Goal: Transaction & Acquisition: Purchase product/service

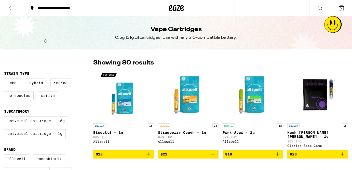
click at [177, 29] on h1 "Vape Cartridges" at bounding box center [175, 29] width 51 height 9
click at [175, 16] on div at bounding box center [176, 8] width 117 height 16
click at [175, 10] on icon at bounding box center [177, 8] width 8 height 6
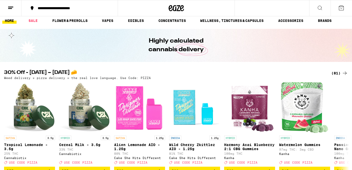
scroll to position [24, 0]
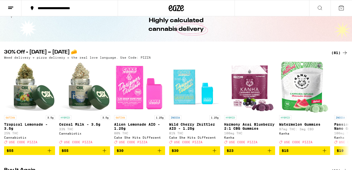
click at [339, 50] on div "(81)" at bounding box center [339, 53] width 17 height 6
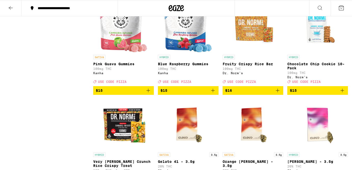
scroll to position [553, 0]
